Goal: Task Accomplishment & Management: Use online tool/utility

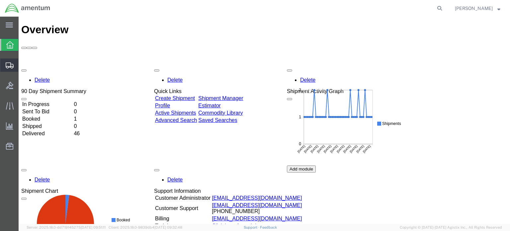
click at [12, 66] on icon at bounding box center [10, 65] width 8 height 6
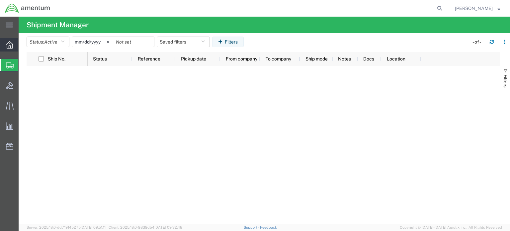
click at [7, 42] on icon at bounding box center [9, 44] width 7 height 7
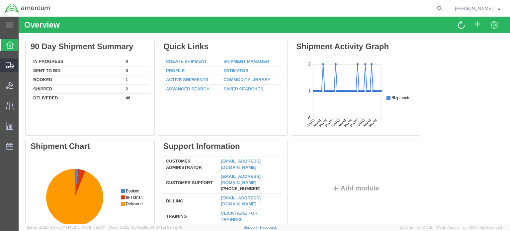
click at [7, 66] on icon at bounding box center [10, 65] width 8 height 6
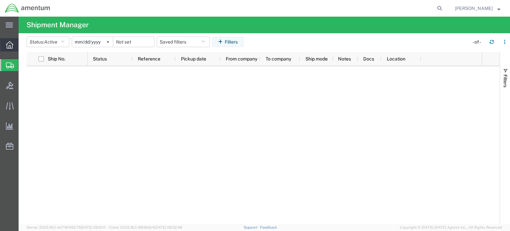
click at [11, 48] on icon at bounding box center [9, 44] width 7 height 7
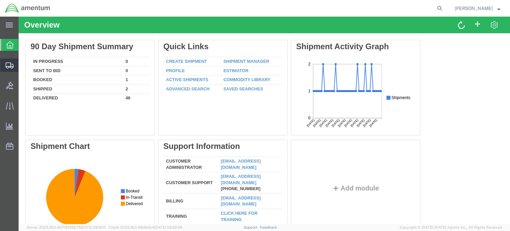
click at [0, 0] on span "Shipment Manager" at bounding box center [0, 0] width 0 height 0
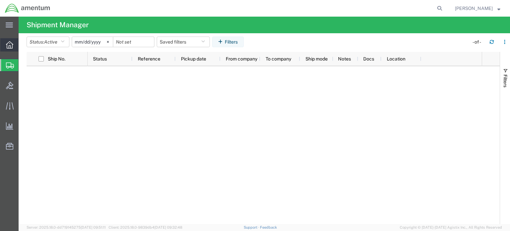
click at [5, 46] on div at bounding box center [9, 44] width 19 height 13
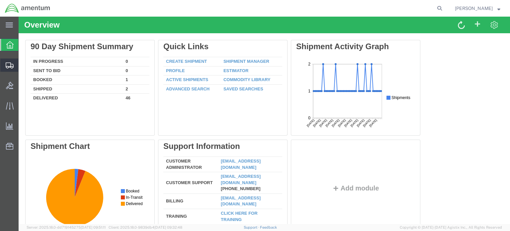
click at [8, 64] on icon at bounding box center [10, 65] width 8 height 6
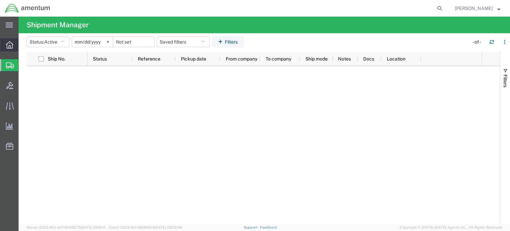
click at [8, 47] on icon at bounding box center [9, 44] width 7 height 7
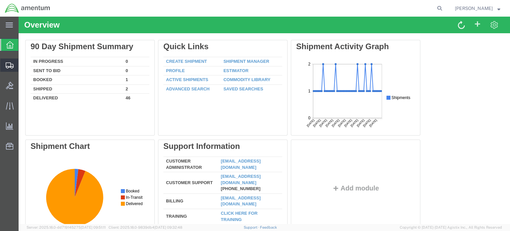
click at [3, 65] on div at bounding box center [9, 64] width 19 height 13
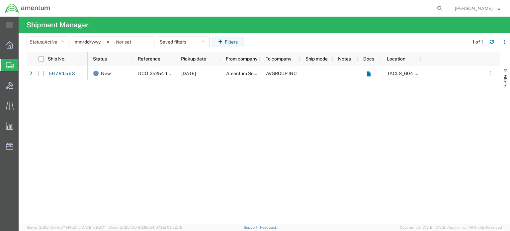
click at [141, 110] on div "New DCO-25254-168047 [DATE] Amentum Services, Inc. AVGROUP INC TACLS_604-[GEOGR…" at bounding box center [285, 145] width 394 height 158
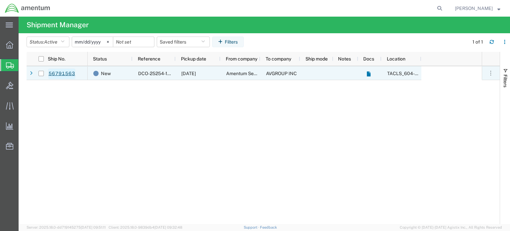
click at [60, 75] on link "56791563" at bounding box center [61, 73] width 27 height 11
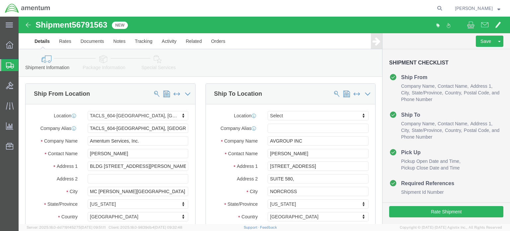
select select "42709"
select select
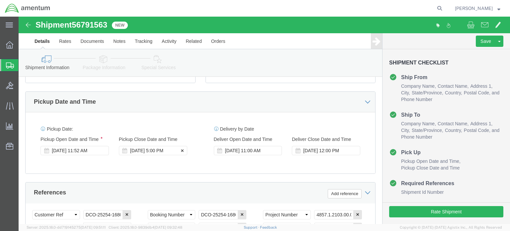
scroll to position [233, 0]
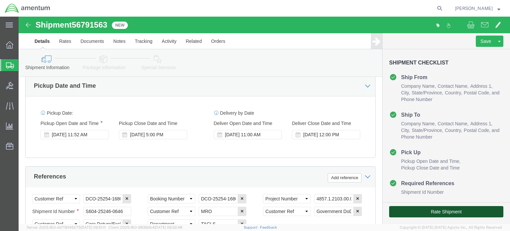
click button "Rate Shipment"
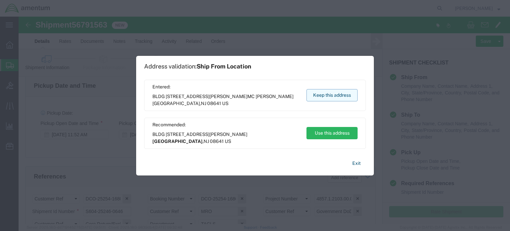
click at [337, 96] on button "Keep this address" at bounding box center [332, 95] width 51 height 12
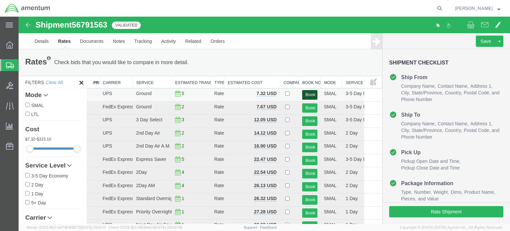
click at [305, 94] on button "Book" at bounding box center [309, 95] width 15 height 10
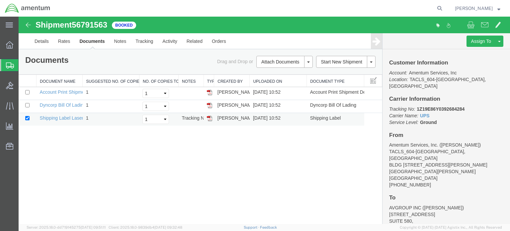
click at [58, 114] on td "Shipping Label Laser" at bounding box center [60, 119] width 46 height 13
click at [59, 118] on link "Shipping Label Laser" at bounding box center [62, 117] width 44 height 5
